Goal: Information Seeking & Learning: Learn about a topic

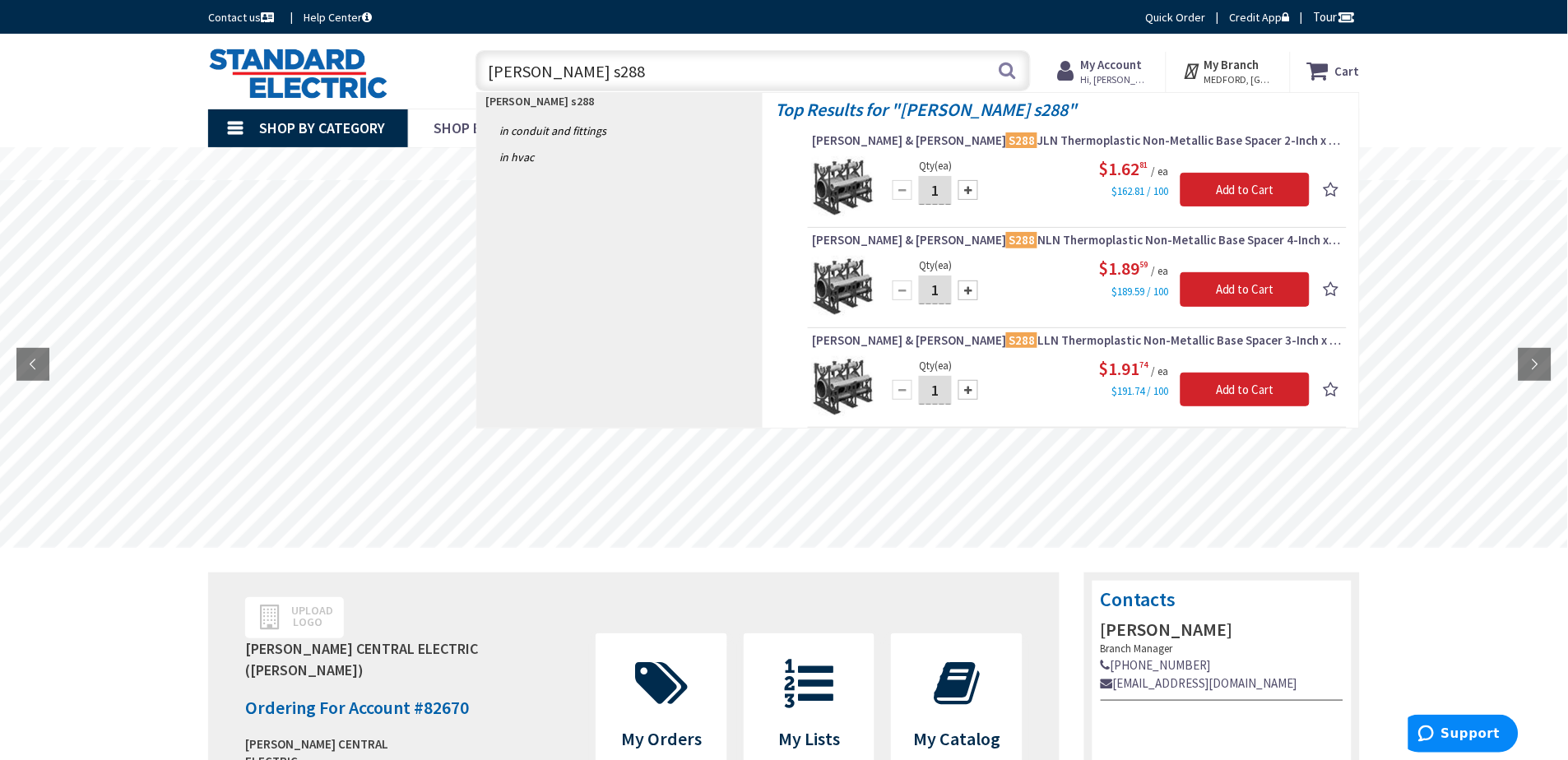
click at [582, 78] on input "carlon s288" at bounding box center [753, 70] width 555 height 41
type input "carlon s289"
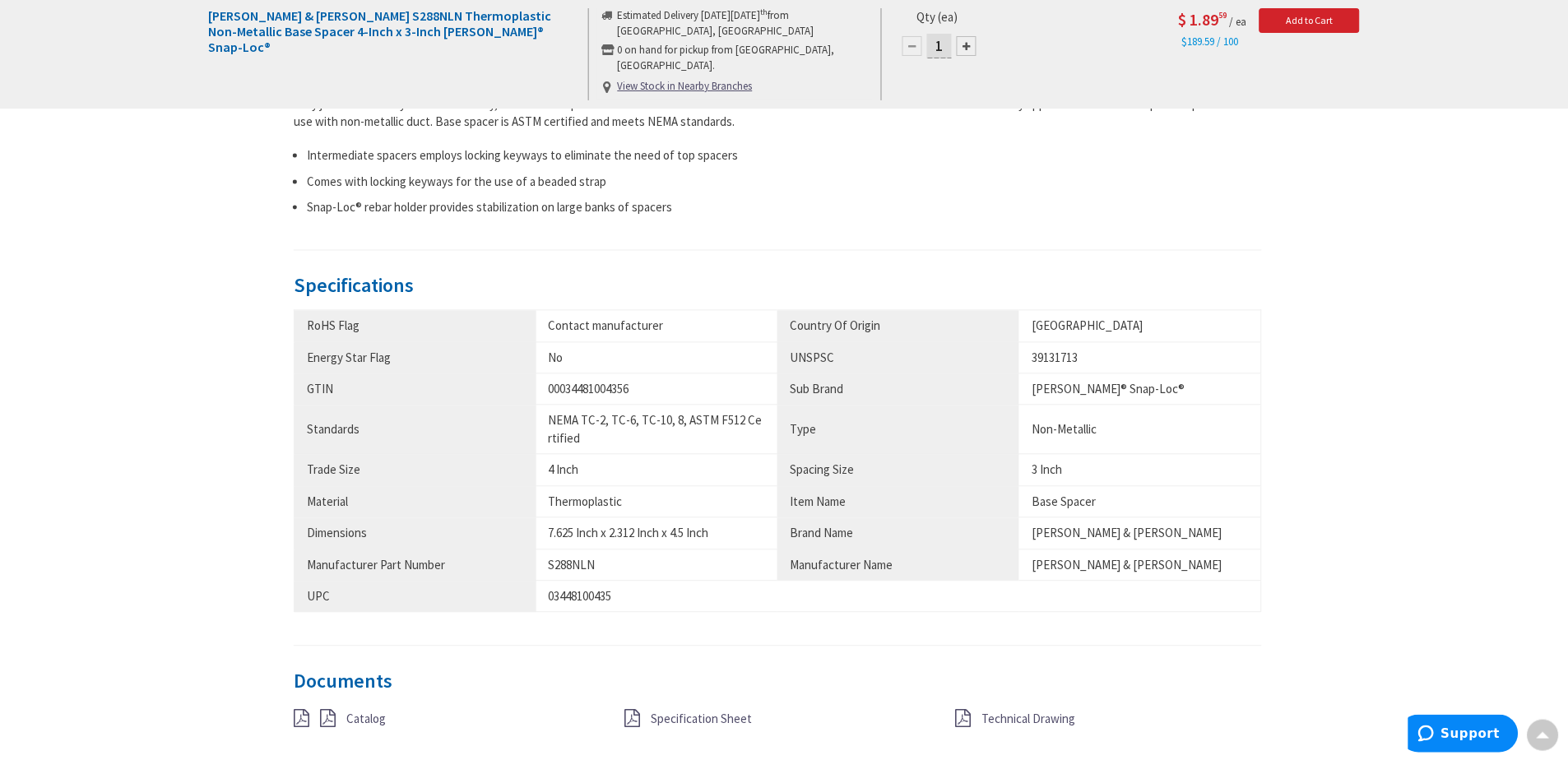
scroll to position [914, 0]
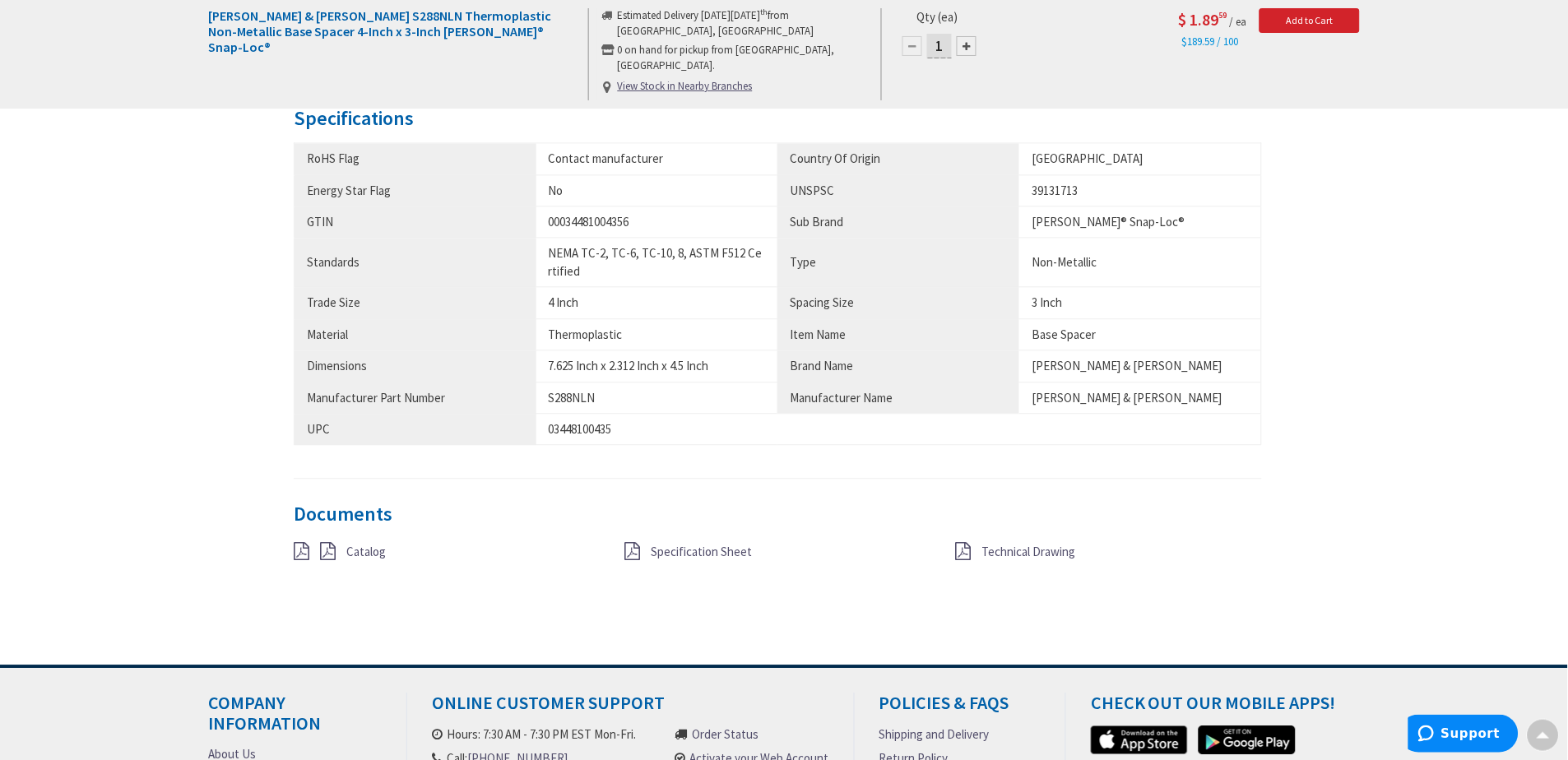
click at [384, 556] on span "Catalog" at bounding box center [365, 551] width 39 height 16
click at [729, 554] on span "Specification Sheet" at bounding box center [701, 551] width 101 height 16
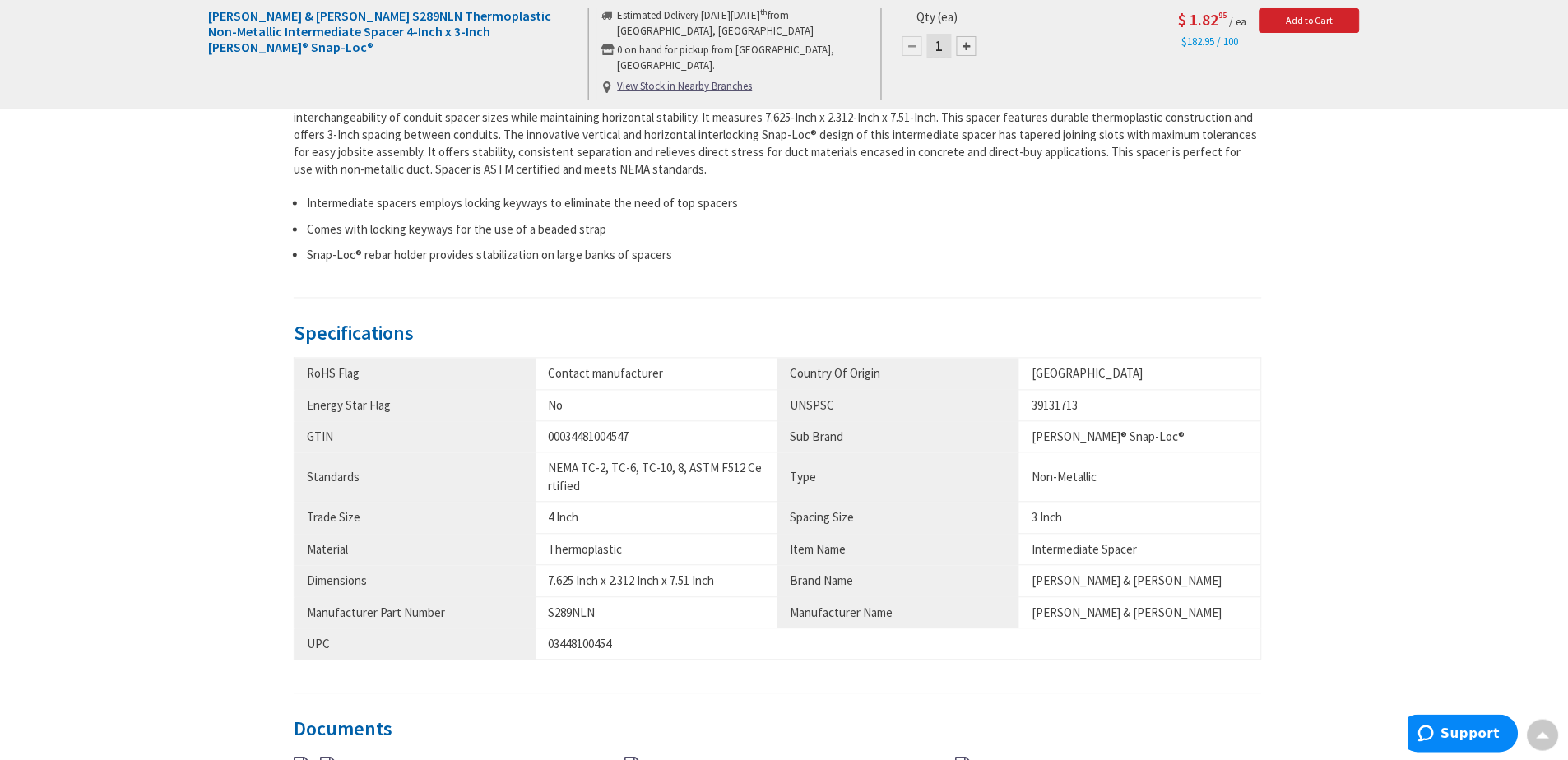
scroll to position [823, 0]
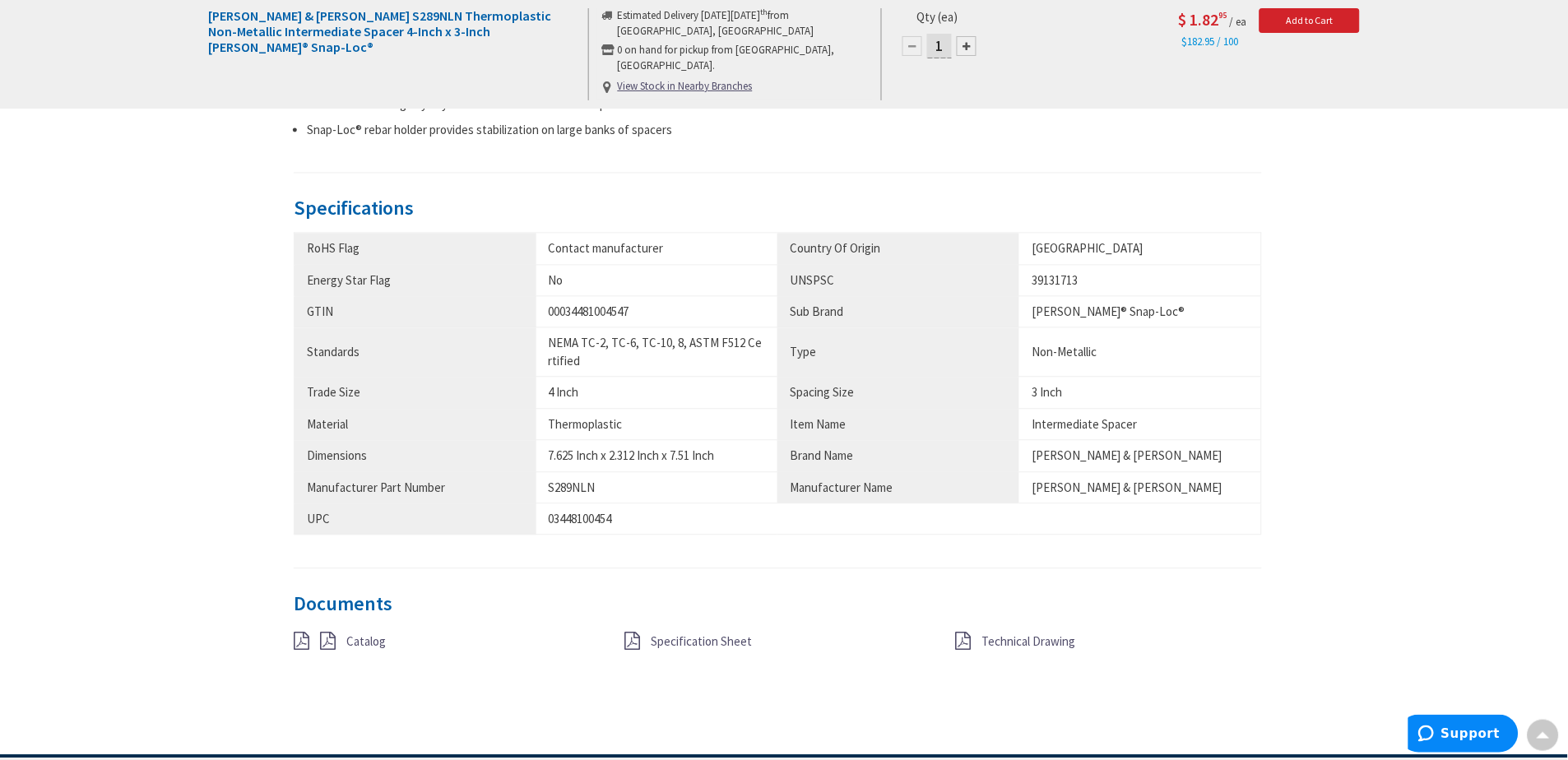
click at [699, 641] on span "Specification Sheet" at bounding box center [701, 642] width 101 height 16
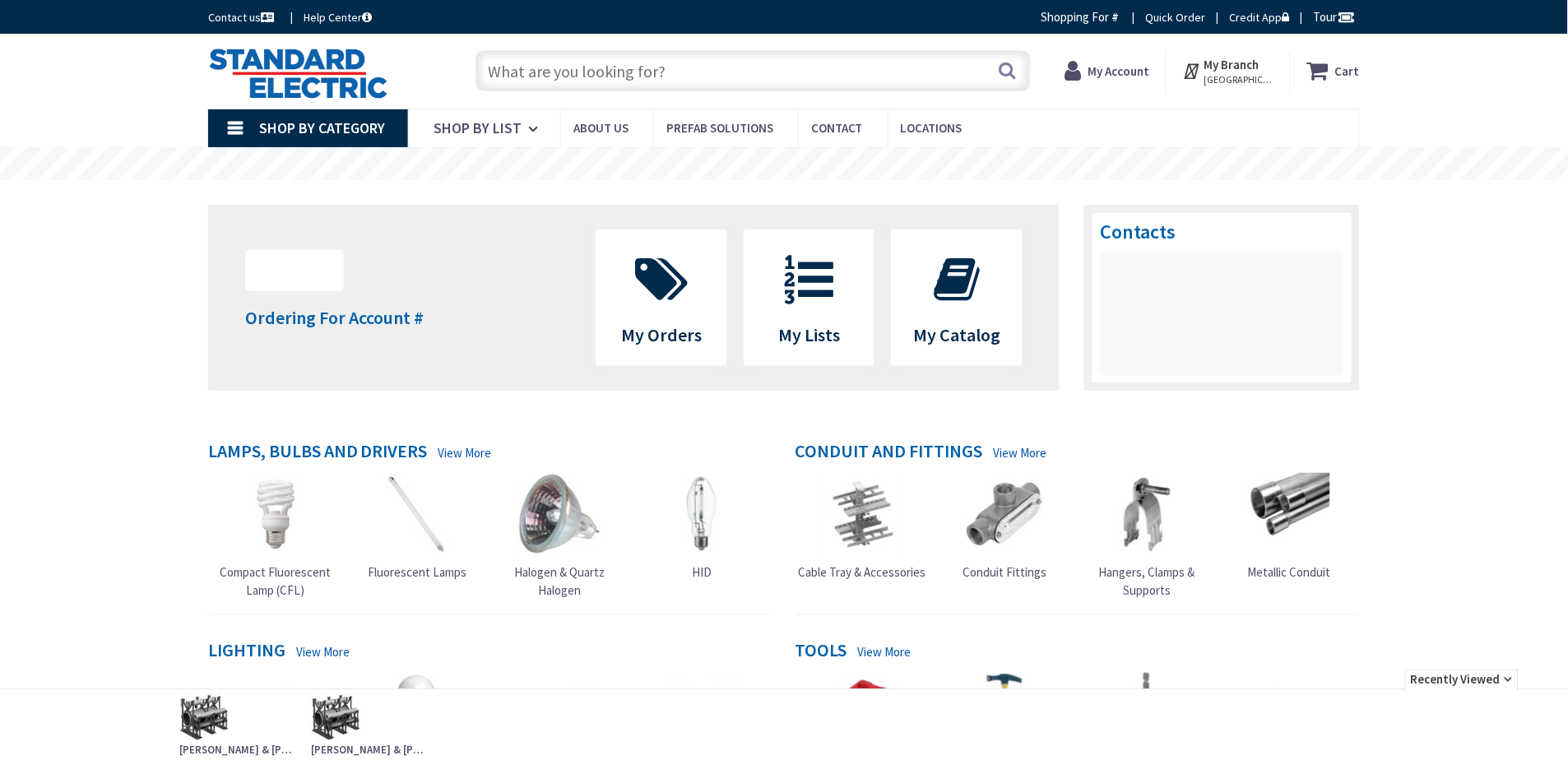
click at [691, 73] on input "text" at bounding box center [753, 70] width 555 height 41
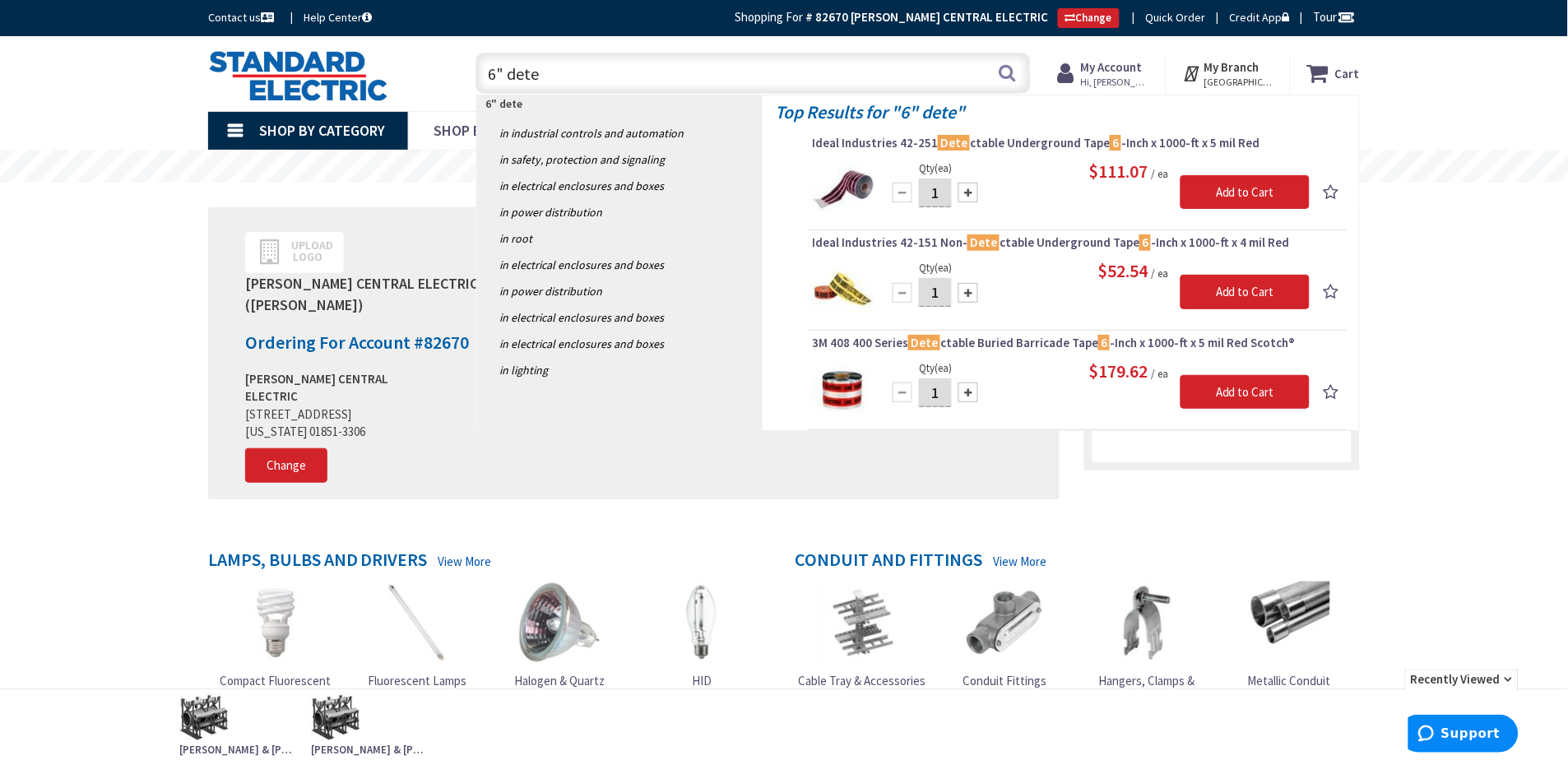
click at [638, 76] on input "6" dete" at bounding box center [753, 73] width 555 height 41
drag, startPoint x: 613, startPoint y: 53, endPoint x: 436, endPoint y: 81, distance: 179.2
click at [436, 81] on div "Toggle Nav 6" dete 6" dete Search Cart My Cart Close" at bounding box center [784, 73] width 1176 height 55
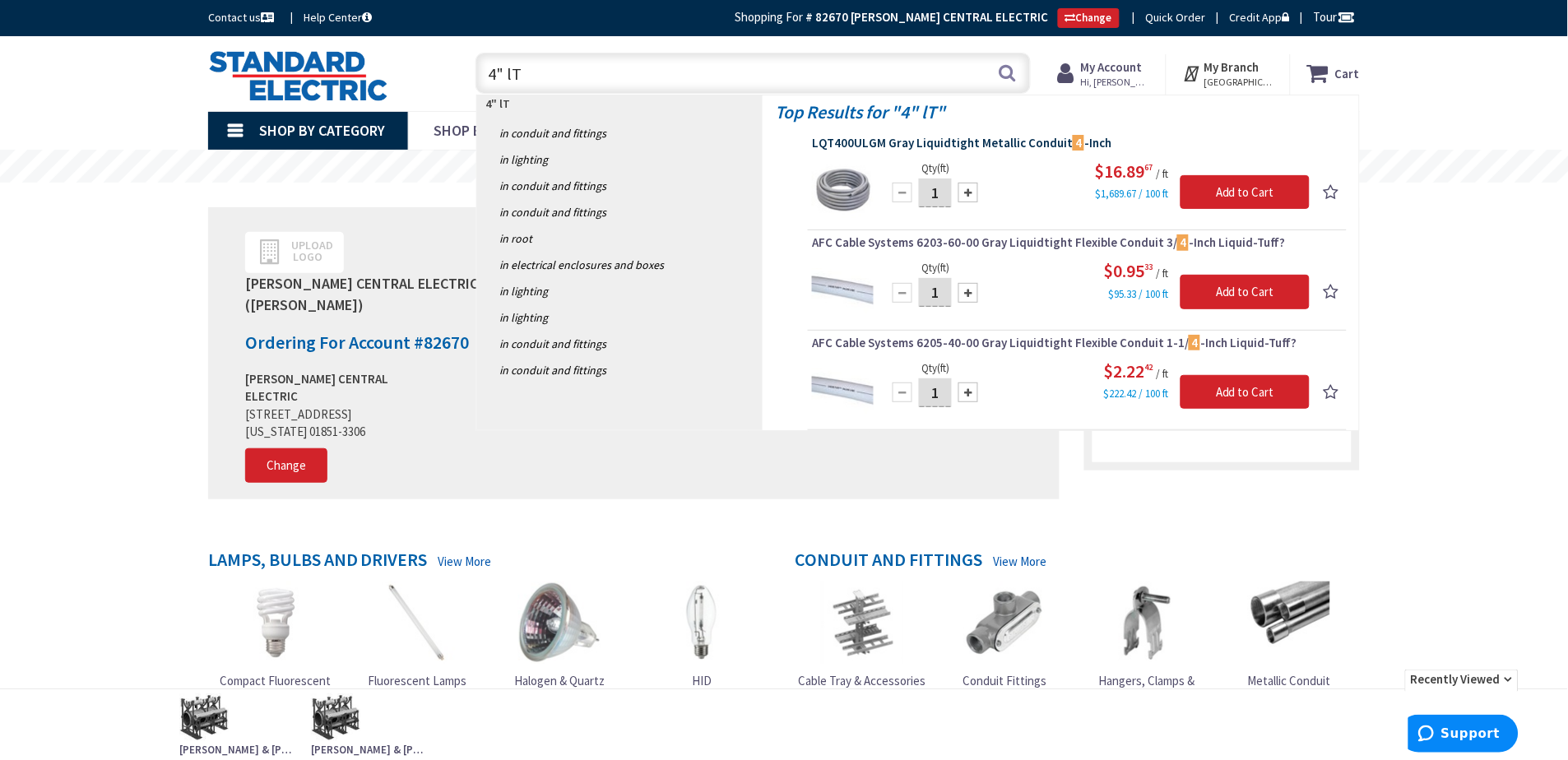
type input "4" lT"
click at [985, 145] on span "LQT400ULGM Gray Liquidtight Metallic Conduit 4 -Inch" at bounding box center [1077, 143] width 530 height 17
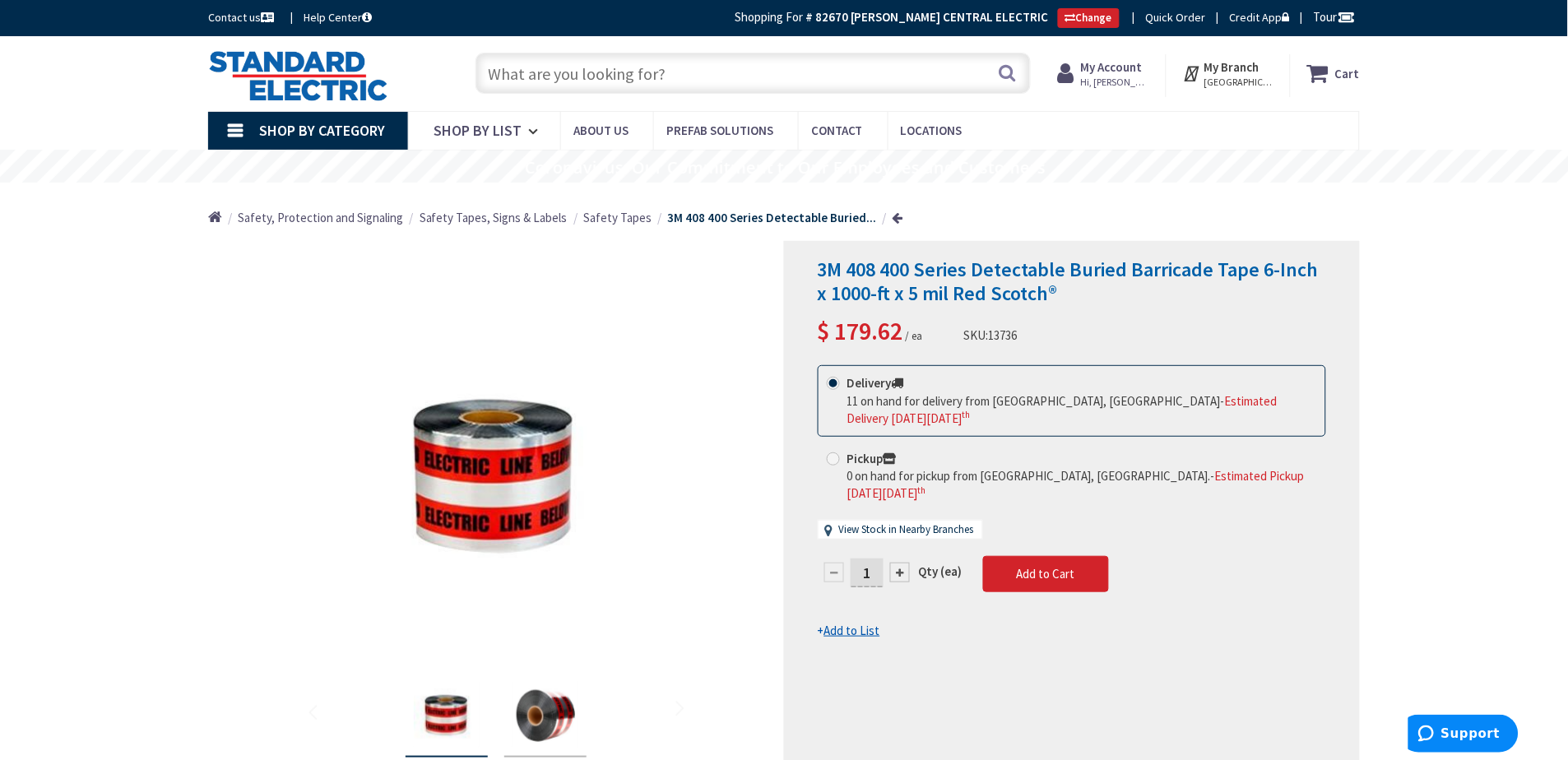
click at [682, 68] on input "text" at bounding box center [753, 73] width 555 height 41
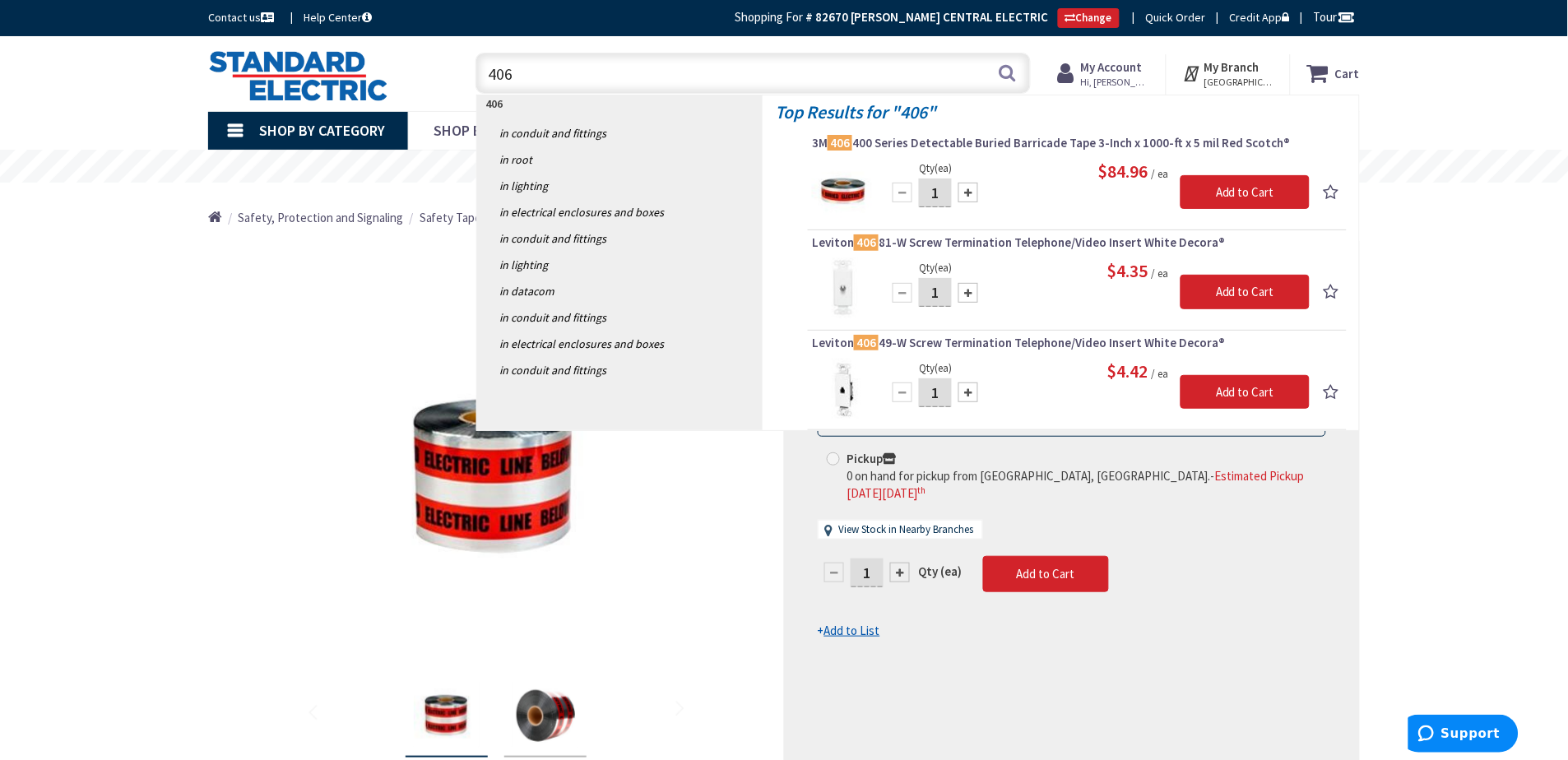
drag, startPoint x: 587, startPoint y: 77, endPoint x: 302, endPoint y: 81, distance: 285.0
click at [302, 81] on div "Toggle Nav 406 406 Search Cart My Cart Close" at bounding box center [784, 73] width 1176 height 55
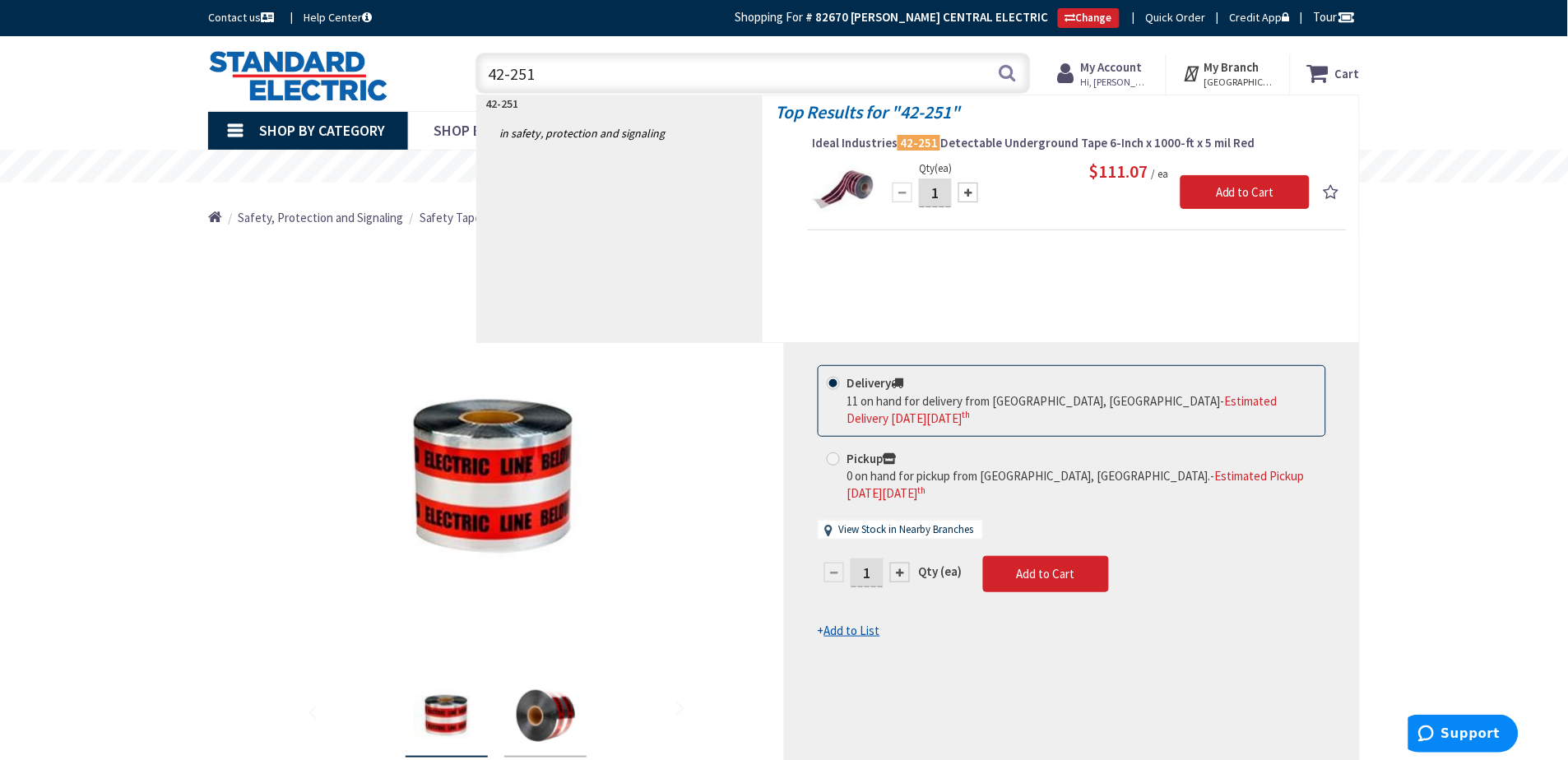
type input "42-251"
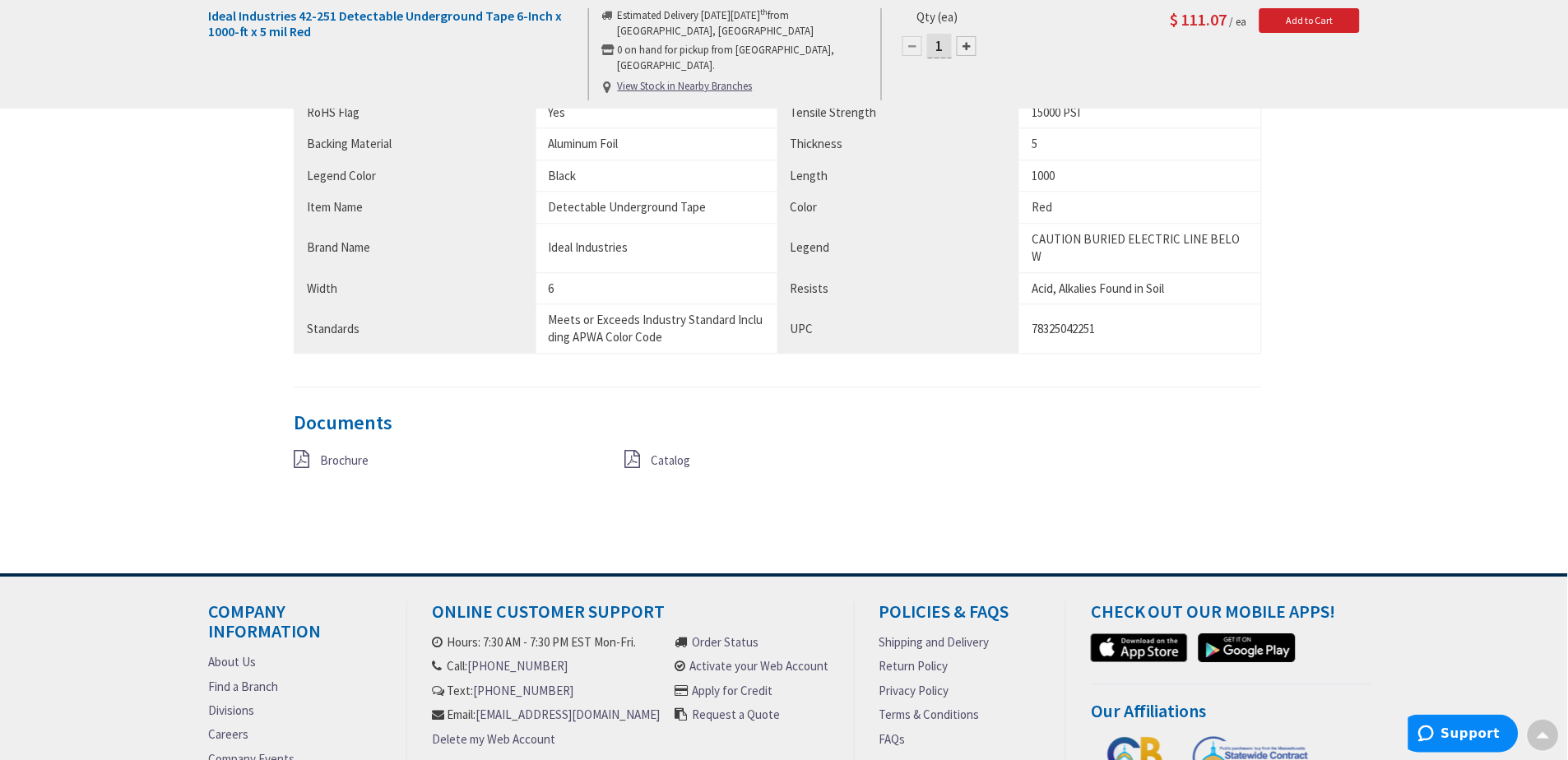
scroll to position [1188, 0]
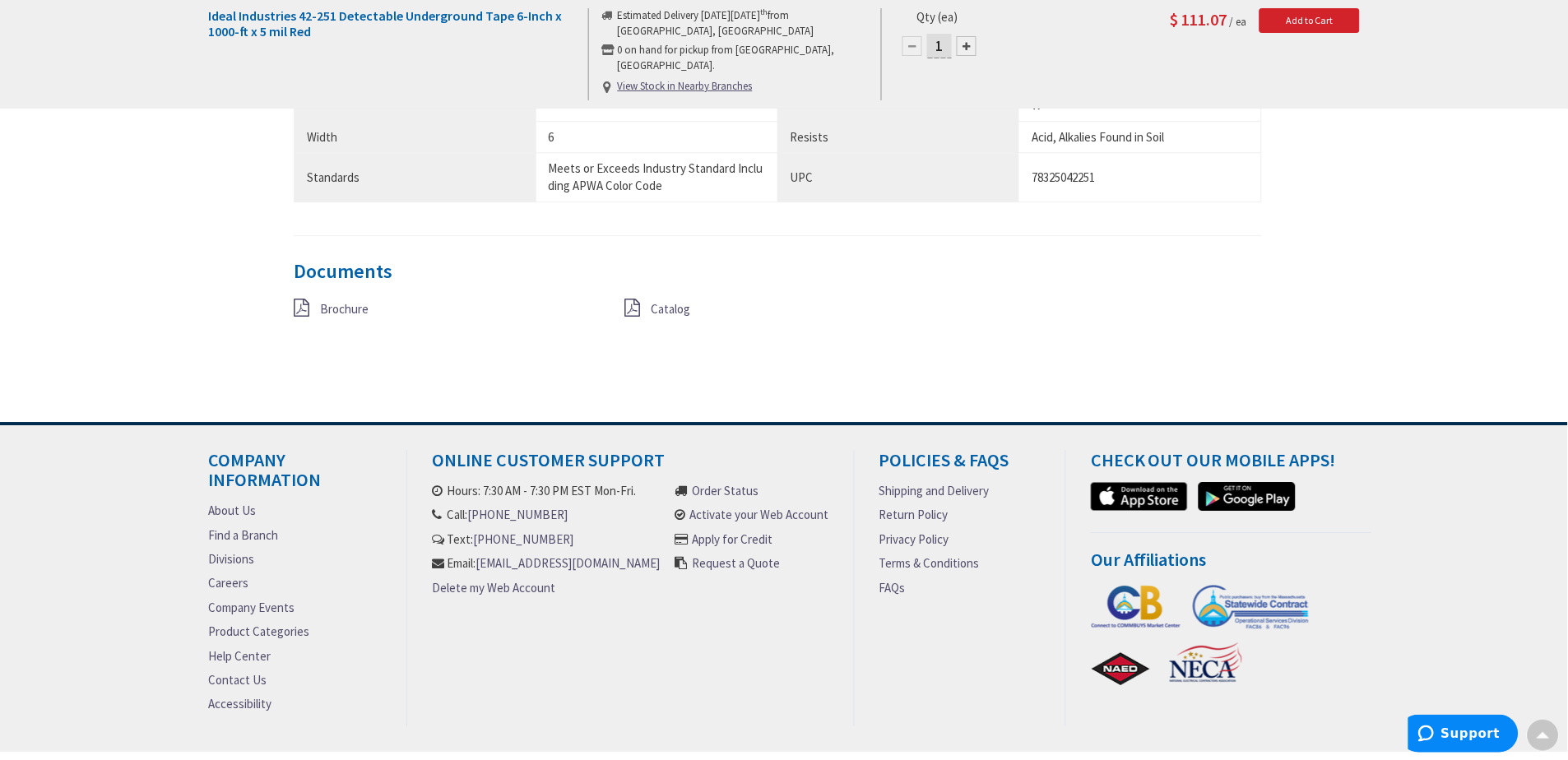
click at [662, 301] on span "Catalog" at bounding box center [670, 309] width 39 height 16
click at [345, 301] on span "Brochure" at bounding box center [344, 309] width 48 height 16
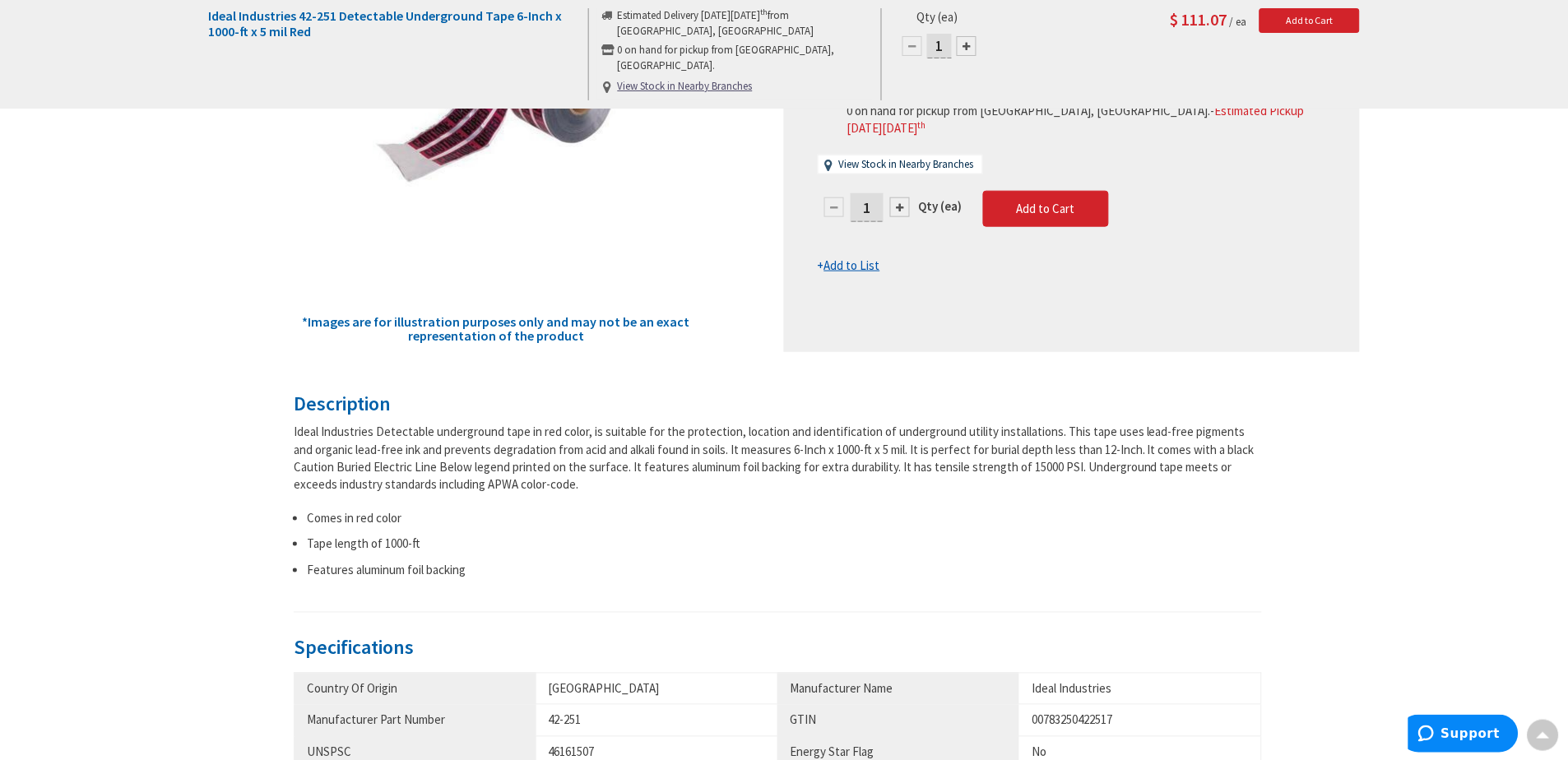
scroll to position [0, 0]
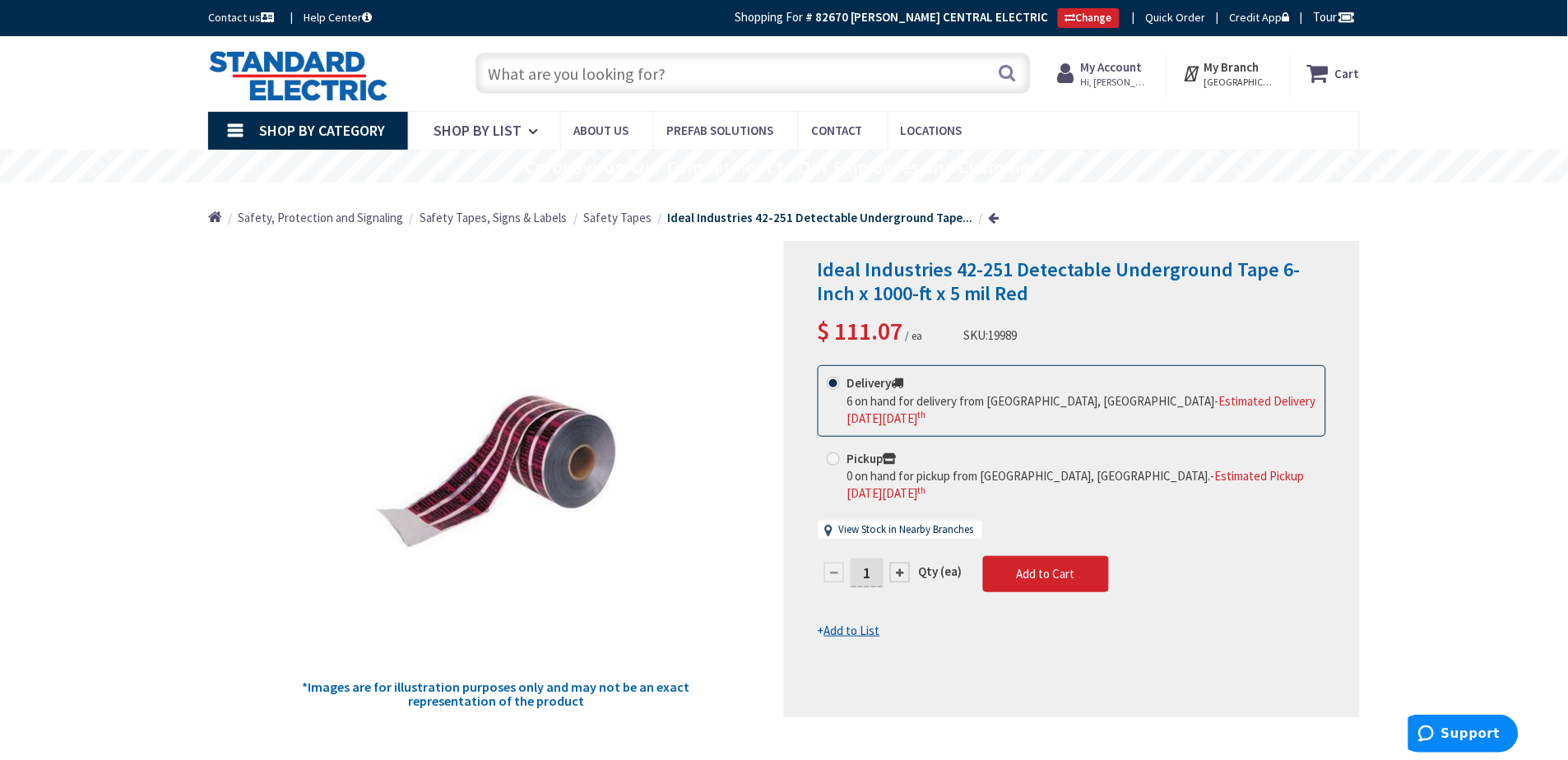
click at [809, 83] on input "text" at bounding box center [753, 73] width 555 height 41
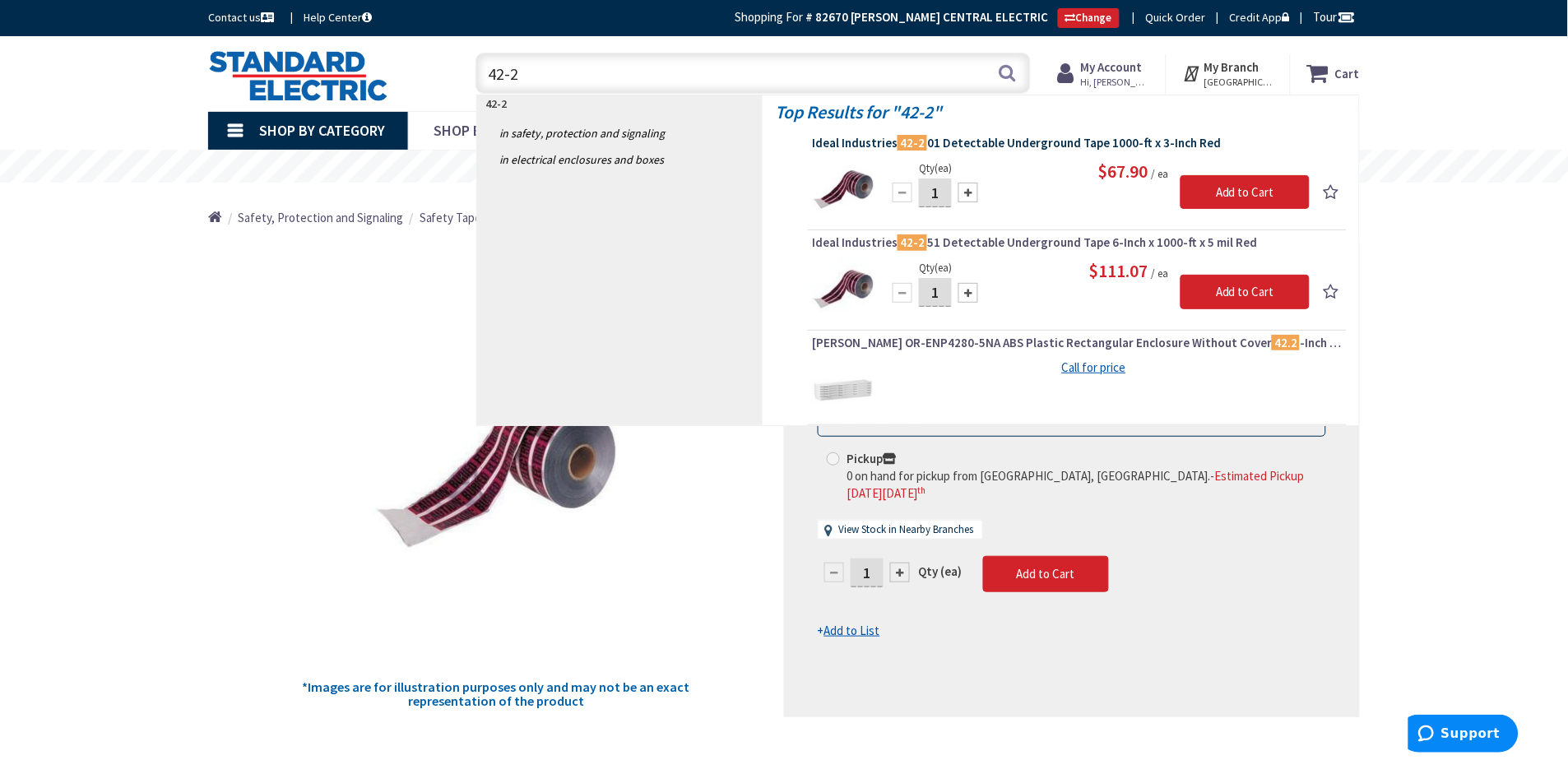
type input "42-2"
click at [962, 137] on span "Ideal Industries 42-2 01 Detectable Underground Tape 1000-ft x 3-Inch Red" at bounding box center [1077, 143] width 530 height 17
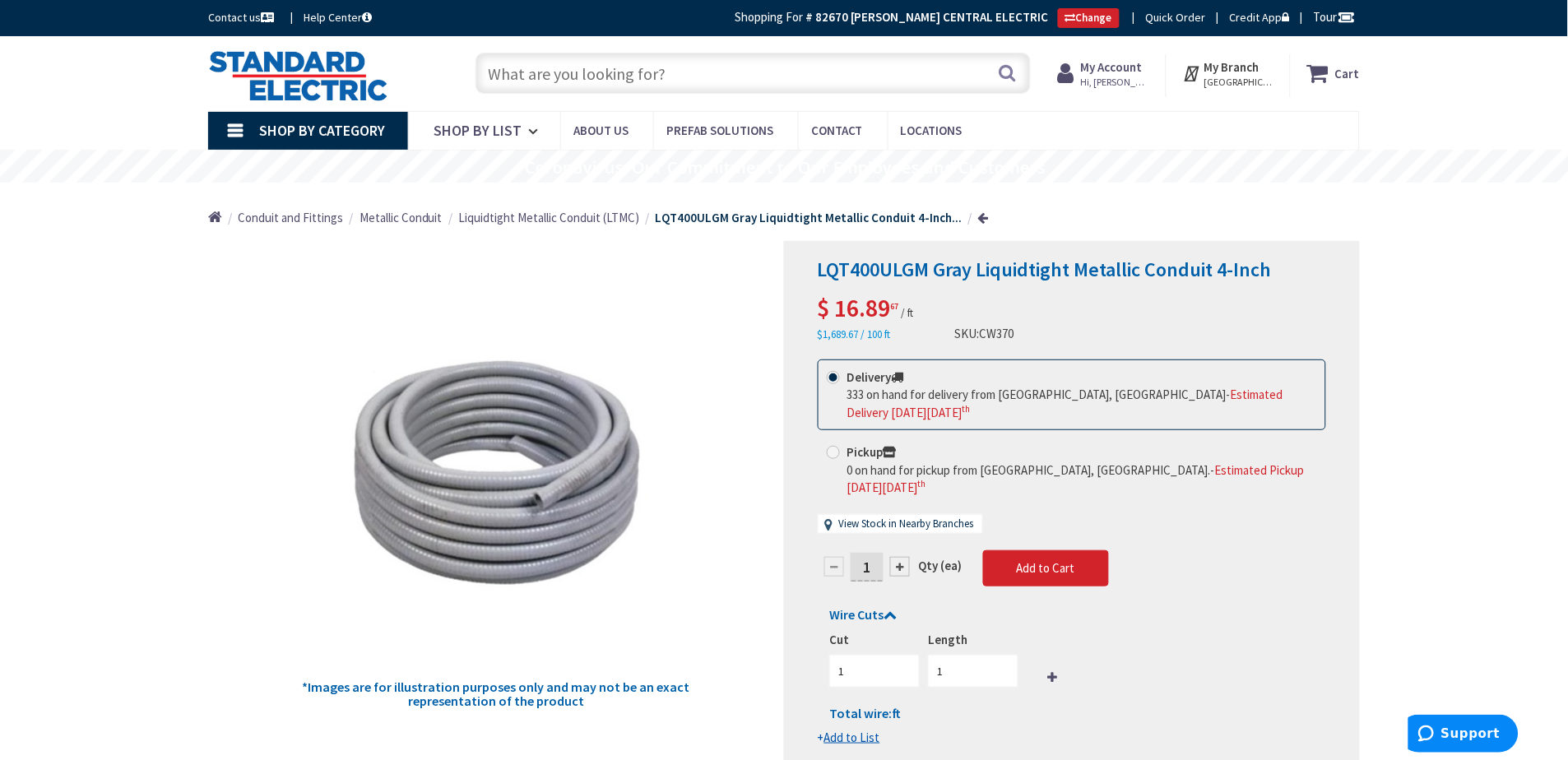
click at [591, 59] on input "text" at bounding box center [753, 73] width 555 height 41
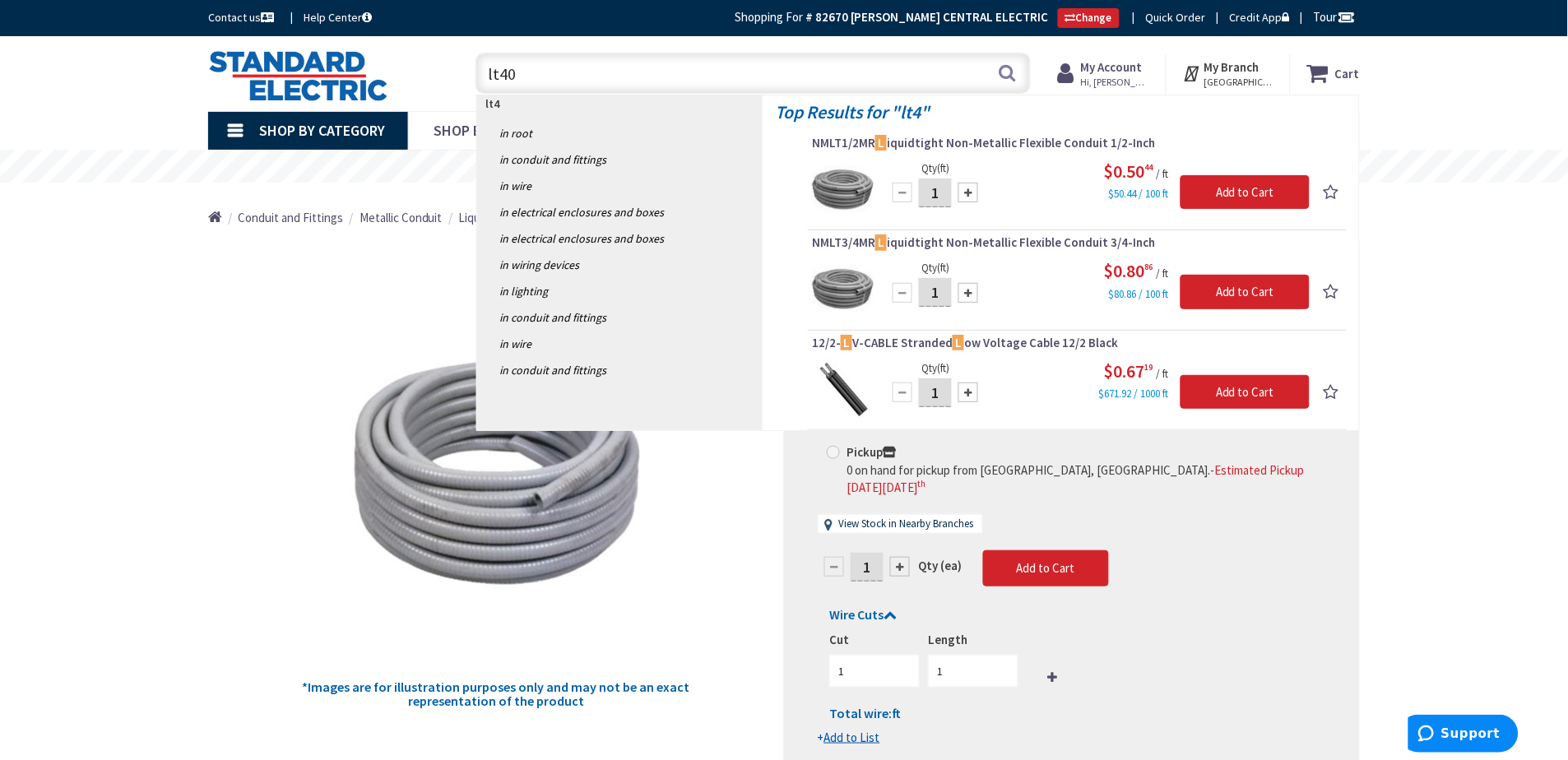
type input "lt400"
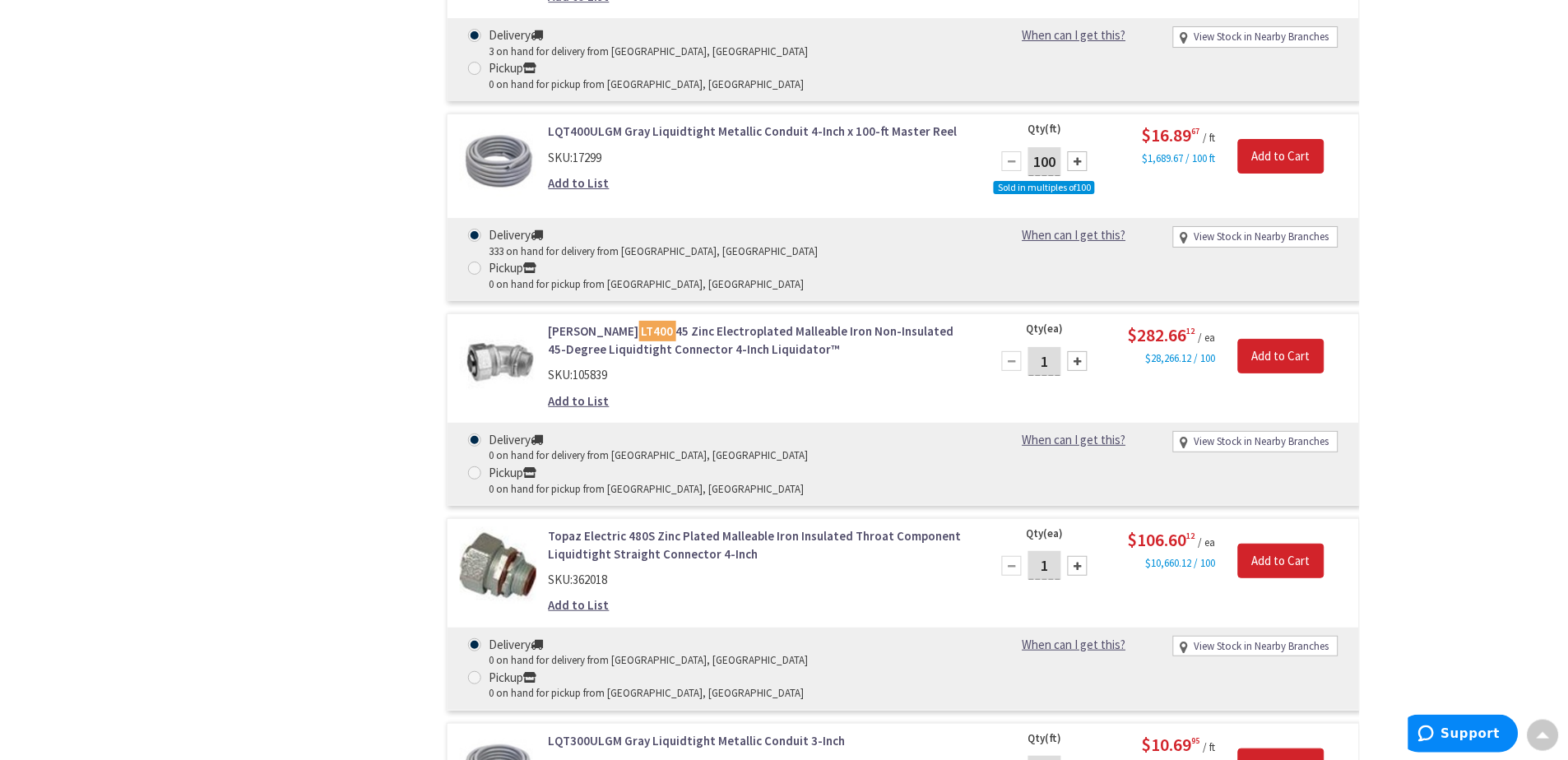
scroll to position [1556, 0]
